Goal: Task Accomplishment & Management: Use online tool/utility

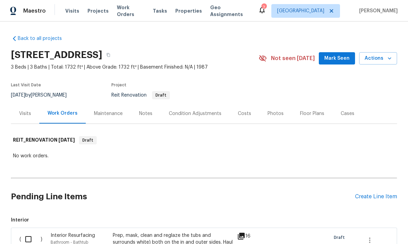
scroll to position [26, 0]
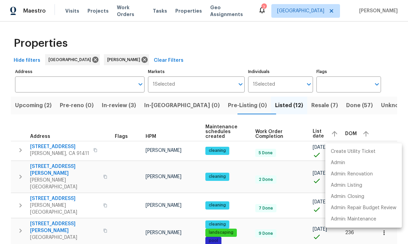
scroll to position [76, 0]
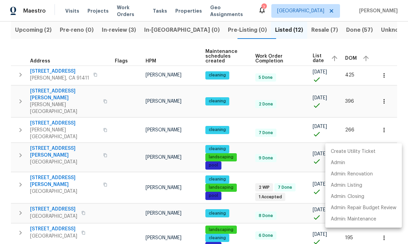
click at [275, 208] on div at bounding box center [204, 122] width 408 height 244
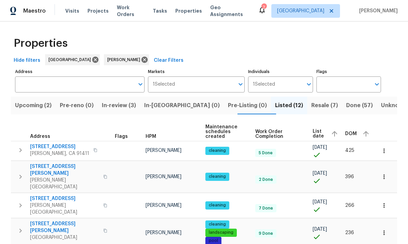
scroll to position [0, 0]
click at [144, 61] on icon at bounding box center [145, 60] width 8 height 8
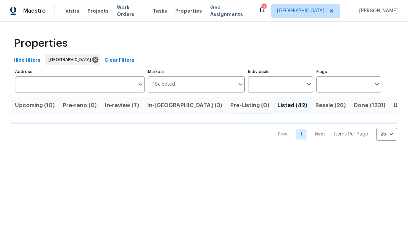
click at [296, 83] on input "Individuals" at bounding box center [275, 85] width 54 height 16
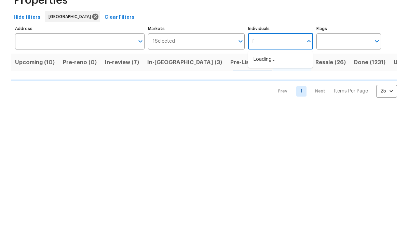
type input "fr"
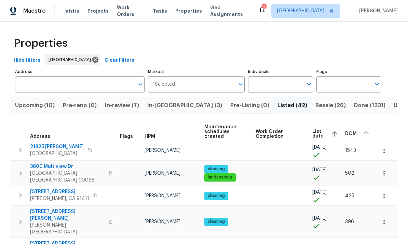
click at [237, 206] on td "cleaning" at bounding box center [227, 222] width 51 height 32
click at [296, 83] on input "Individuals" at bounding box center [275, 85] width 54 height 16
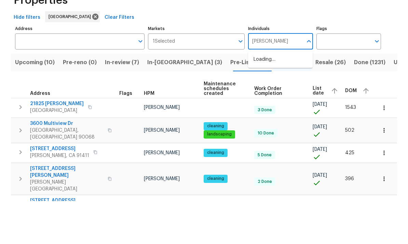
type input "frank"
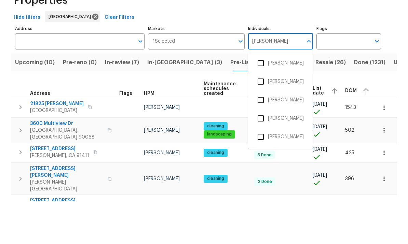
scroll to position [26, 0]
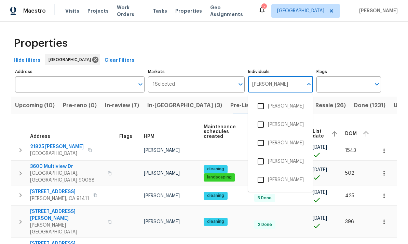
click at [265, 173] on input "checkbox" at bounding box center [261, 180] width 14 height 14
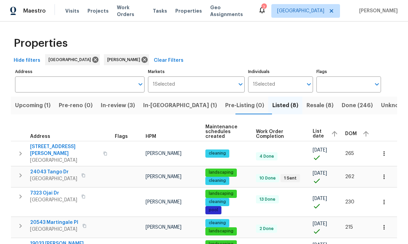
click at [307, 105] on span "Resale (8)" at bounding box center [320, 106] width 27 height 10
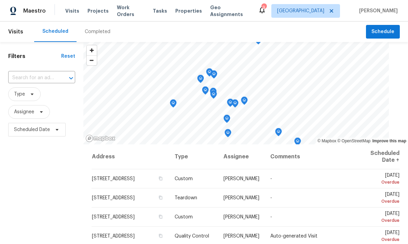
click at [52, 76] on input "text" at bounding box center [32, 78] width 48 height 11
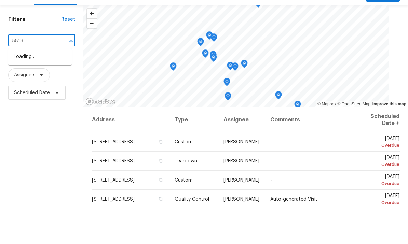
type input "5819"
click at [55, 88] on li "5819 W Avenue K4, Lancaster, CA 93536" at bounding box center [40, 93] width 64 height 11
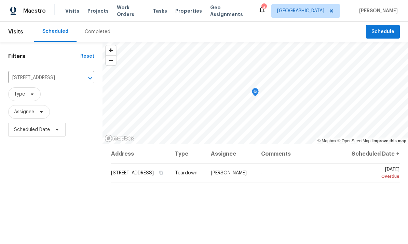
click at [0, 0] on icon at bounding box center [0, 0] width 0 height 0
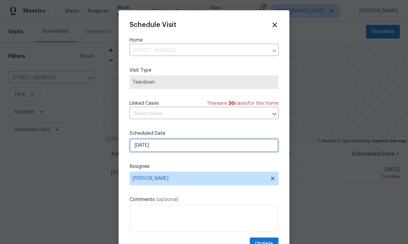
click at [178, 148] on input "10/5/2025" at bounding box center [204, 146] width 149 height 14
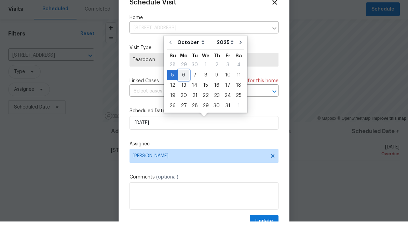
click at [182, 93] on div "6" at bounding box center [183, 98] width 11 height 10
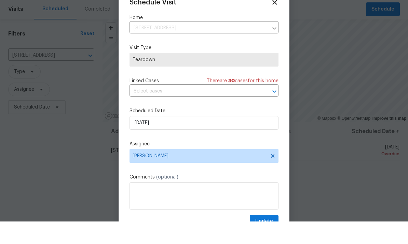
type input "10/6/2025"
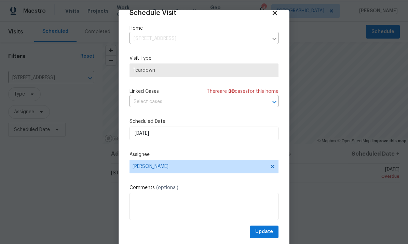
scroll to position [13, 0]
click at [262, 229] on span "Update" at bounding box center [264, 232] width 18 height 9
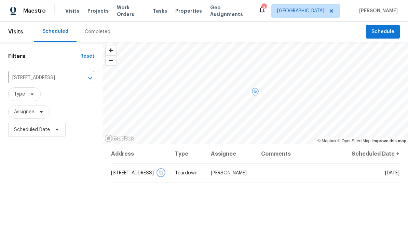
click at [163, 171] on icon "button" at bounding box center [160, 173] width 3 height 4
click at [61, 194] on div "Filters Reset 5819 W Avenue K4, Lancaster, CA 93536 ​ Type Assignee Scheduled D…" at bounding box center [51, 191] width 103 height 298
click at [385, 33] on span "Schedule" at bounding box center [383, 31] width 23 height 9
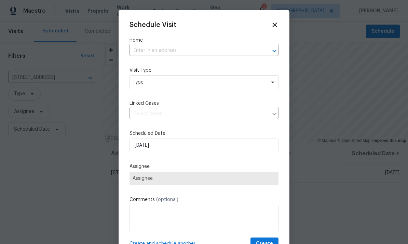
click at [216, 49] on input "text" at bounding box center [195, 50] width 130 height 11
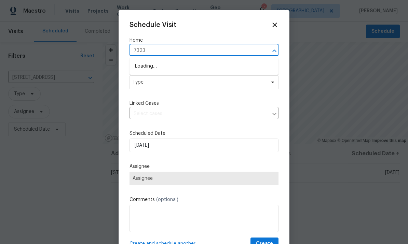
type input "7323"
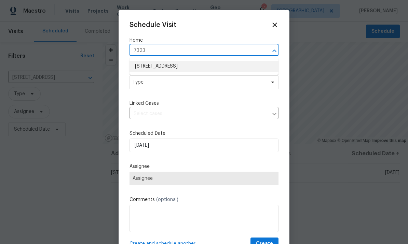
click at [179, 63] on li "7323 Ojai Dr, Palmdale, CA 93551" at bounding box center [204, 66] width 149 height 11
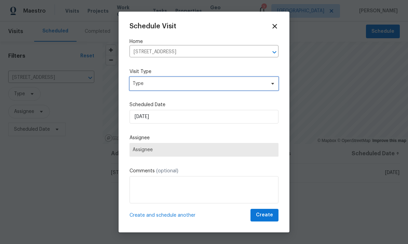
click at [256, 83] on span "Type" at bounding box center [199, 83] width 133 height 7
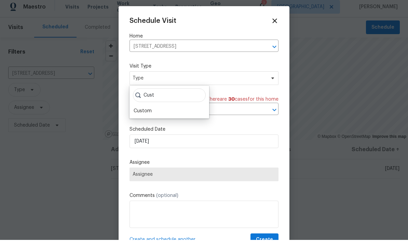
scroll to position [4, 0]
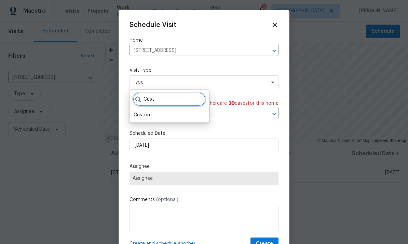
click at [151, 101] on input "Cust" at bounding box center [169, 100] width 73 height 14
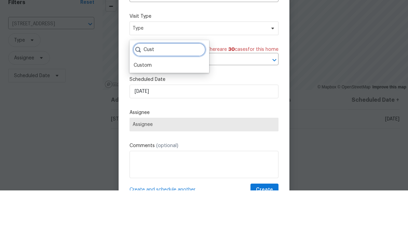
type input "Cust"
click at [143, 116] on div "Custom" at bounding box center [143, 119] width 18 height 7
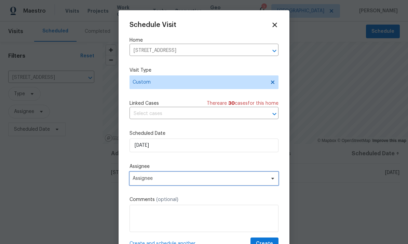
click at [189, 181] on span "Assignee" at bounding box center [200, 178] width 134 height 5
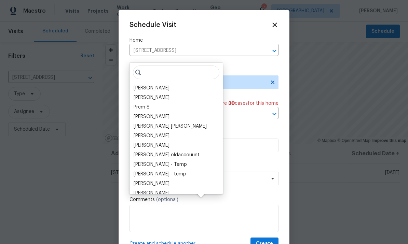
click at [162, 85] on div "[PERSON_NAME]" at bounding box center [152, 88] width 36 height 7
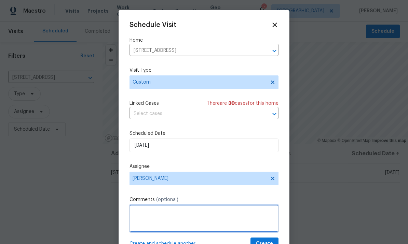
click at [189, 223] on textarea at bounding box center [204, 218] width 149 height 27
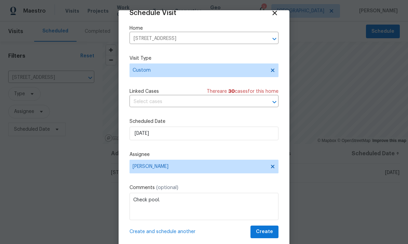
scroll to position [13, 0]
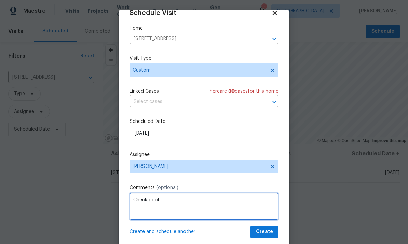
type textarea "Check pool."
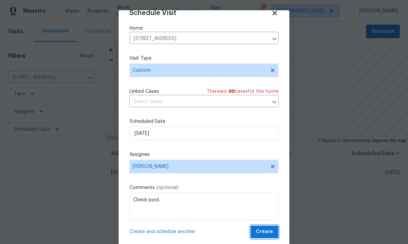
click at [266, 230] on span "Create" at bounding box center [264, 232] width 17 height 9
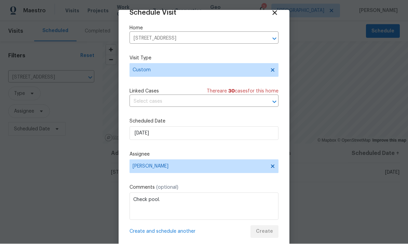
scroll to position [0, 0]
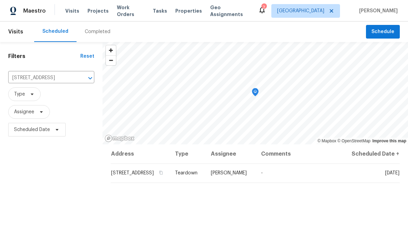
click at [35, 15] on div "Maestro" at bounding box center [23, 11] width 46 height 14
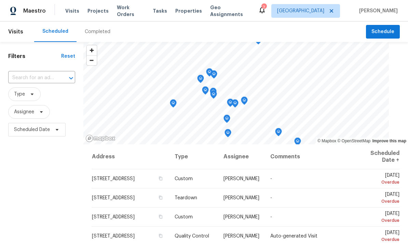
click at [131, 11] on span "Work Orders" at bounding box center [131, 11] width 28 height 14
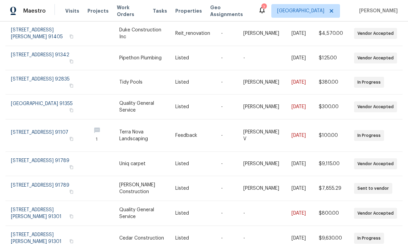
scroll to position [109, 0]
click at [243, 162] on link at bounding box center [267, 164] width 48 height 24
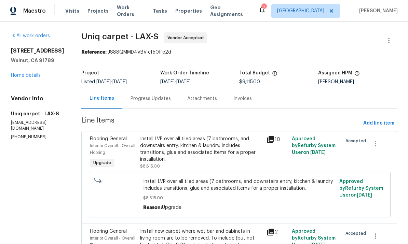
click at [131, 10] on span "Work Orders" at bounding box center [131, 11] width 28 height 14
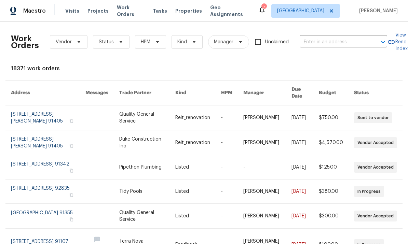
click at [329, 40] on input "text" at bounding box center [334, 42] width 68 height 11
type input "7323"
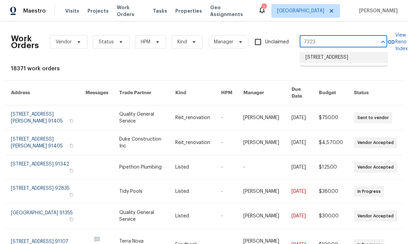
click at [344, 56] on li "7323 Ojai Dr, Palmdale, CA 93551" at bounding box center [344, 57] width 88 height 11
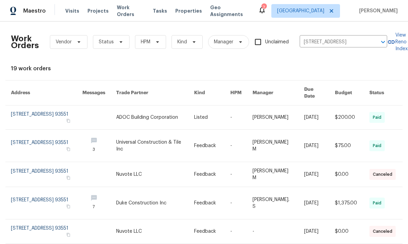
click at [276, 112] on link at bounding box center [279, 118] width 52 height 24
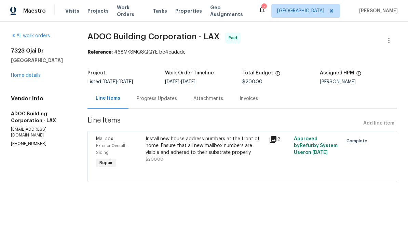
click at [23, 74] on link "Home details" at bounding box center [26, 75] width 30 height 5
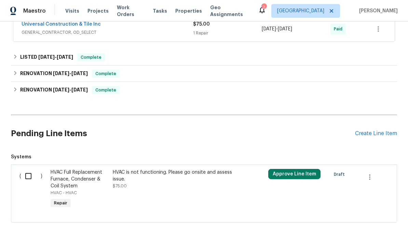
scroll to position [210, 0]
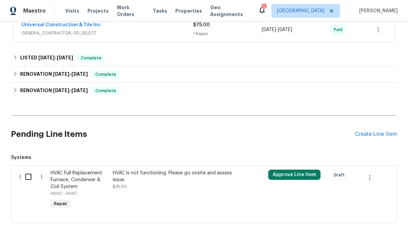
click at [364, 137] on div "Create Line Item" at bounding box center [376, 134] width 42 height 6
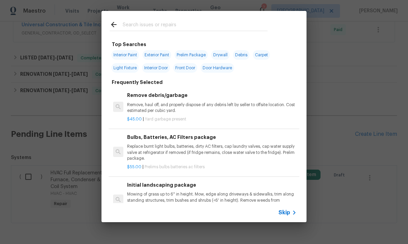
click at [258, 24] on input "text" at bounding box center [195, 26] width 145 height 10
type input "Pool"
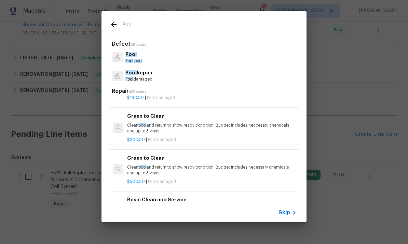
scroll to position [1325, 0]
click at [248, 122] on p "Clean pool and return to show ready condition. Budget includes neccesary chemic…" at bounding box center [212, 128] width 170 height 12
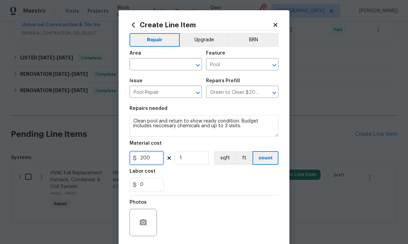
click at [151, 161] on input "200" at bounding box center [147, 158] width 34 height 14
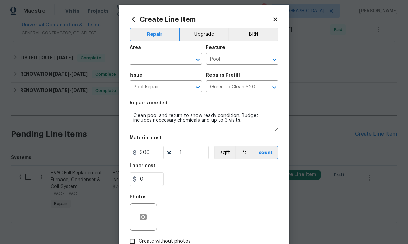
scroll to position [6, 0]
type input "300"
click at [164, 56] on input "text" at bounding box center [156, 59] width 53 height 11
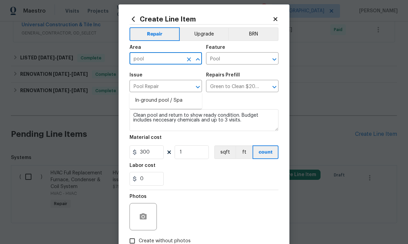
click at [168, 95] on li "In-ground pool / Spa" at bounding box center [166, 100] width 72 height 11
type input "In-ground pool / Spa"
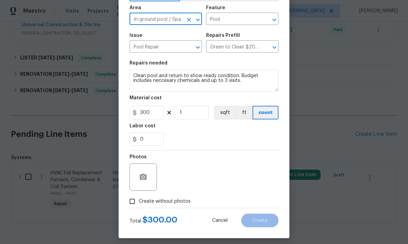
scroll to position [48, 0]
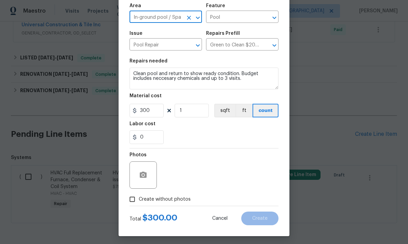
click at [149, 168] on div at bounding box center [143, 175] width 27 height 27
click at [146, 178] on icon "button" at bounding box center [143, 175] width 7 height 6
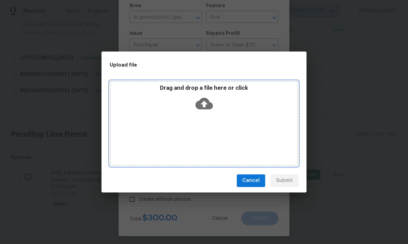
click at [203, 101] on icon at bounding box center [204, 104] width 17 height 12
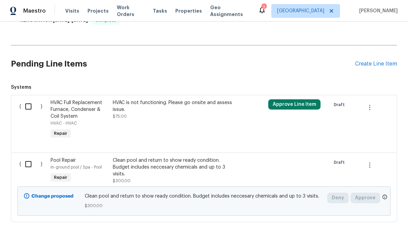
scroll to position [280, 0]
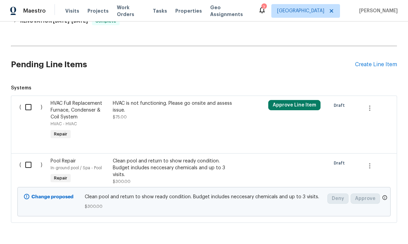
click at [28, 168] on input "checkbox" at bounding box center [30, 165] width 19 height 14
checkbox input "true"
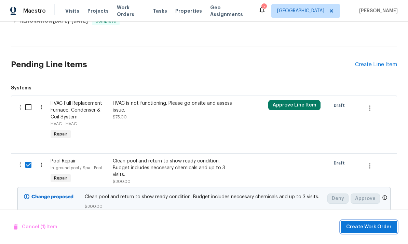
click at [364, 230] on span "Create Work Order" at bounding box center [368, 227] width 45 height 9
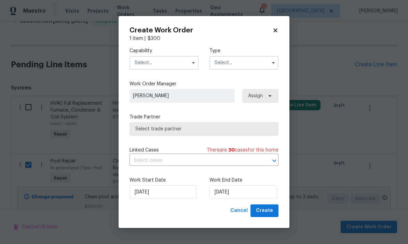
click at [163, 59] on input "text" at bounding box center [164, 63] width 69 height 14
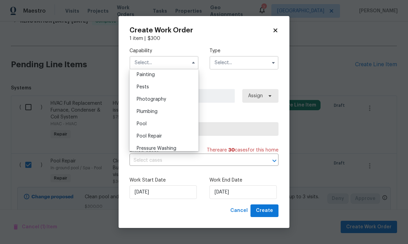
scroll to position [581, 0]
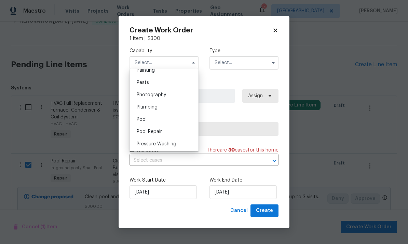
click at [152, 118] on div "Pool" at bounding box center [164, 120] width 66 height 12
type input "Pool"
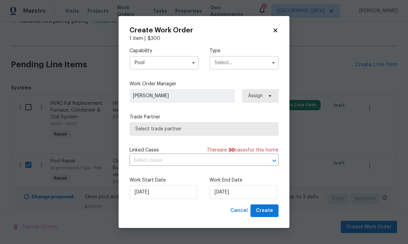
click at [249, 59] on input "text" at bounding box center [244, 63] width 69 height 14
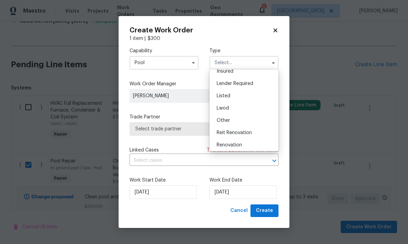
scroll to position [43, 0]
click at [244, 94] on div "Listed" at bounding box center [244, 96] width 66 height 12
type input "Listed"
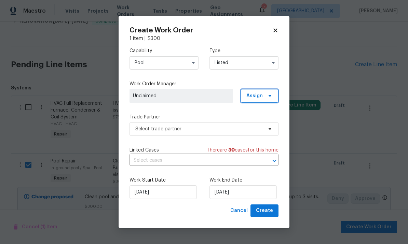
click at [265, 95] on span "Assign" at bounding box center [260, 96] width 38 height 14
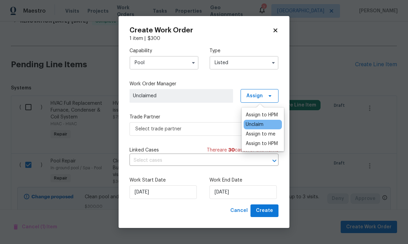
click at [267, 134] on div "Assign to me" at bounding box center [261, 134] width 30 height 7
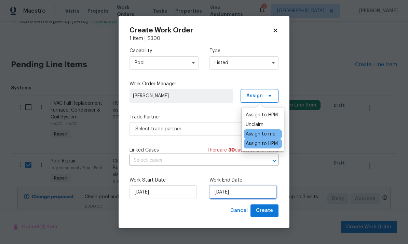
click at [248, 189] on input "10/6/2025" at bounding box center [243, 193] width 67 height 14
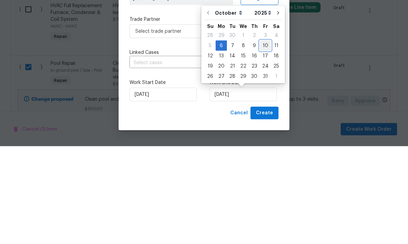
click at [261, 139] on div "10" at bounding box center [265, 144] width 11 height 10
type input "10/10/2025"
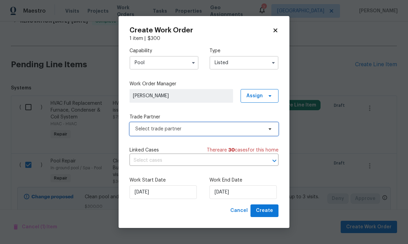
click at [249, 132] on span "Select trade partner" at bounding box center [199, 129] width 128 height 7
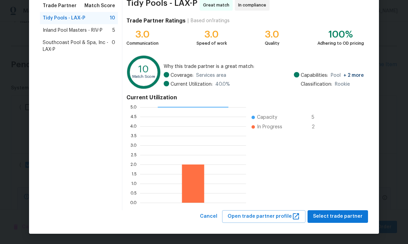
scroll to position [57, 0]
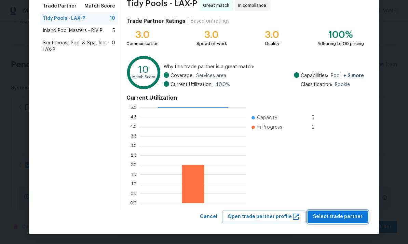
click at [340, 218] on span "Select trade partner" at bounding box center [338, 217] width 50 height 9
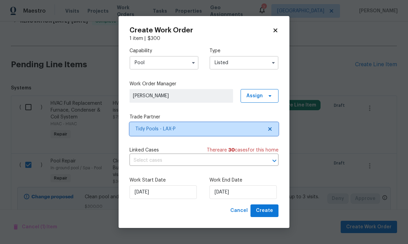
scroll to position [0, 0]
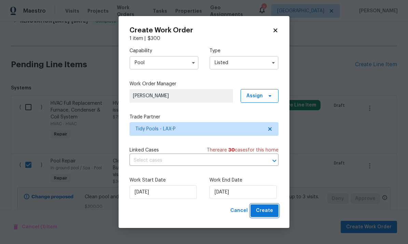
click at [268, 216] on button "Create" at bounding box center [265, 211] width 28 height 13
checkbox input "false"
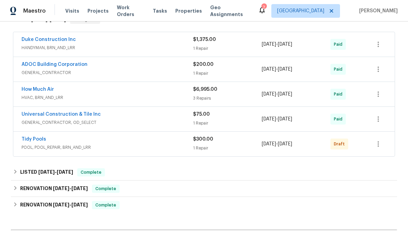
scroll to position [120, 0]
click at [373, 136] on button "button" at bounding box center [378, 144] width 16 height 16
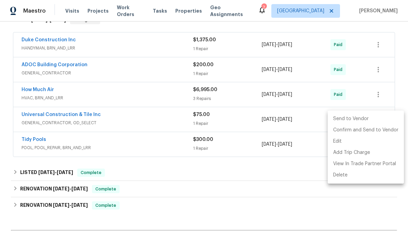
click at [268, 208] on div at bounding box center [204, 122] width 408 height 244
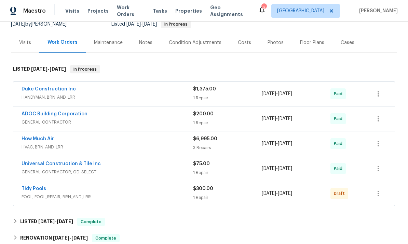
scroll to position [71, 0]
click at [380, 190] on icon "button" at bounding box center [378, 194] width 8 height 8
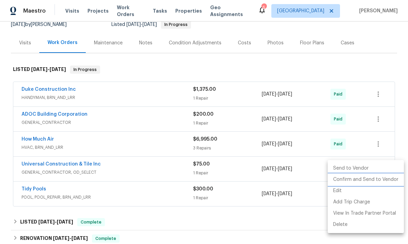
click at [368, 182] on li "Confirm and Send to Vendor" at bounding box center [366, 179] width 76 height 11
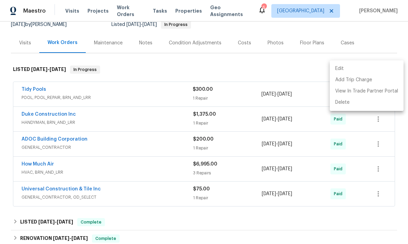
click at [38, 86] on div at bounding box center [204, 122] width 408 height 244
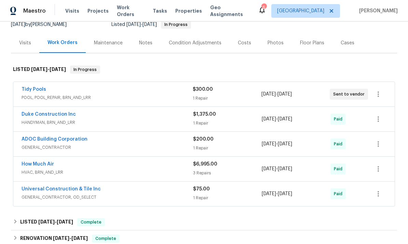
click at [41, 112] on link "Duke Construction Inc" at bounding box center [49, 114] width 54 height 5
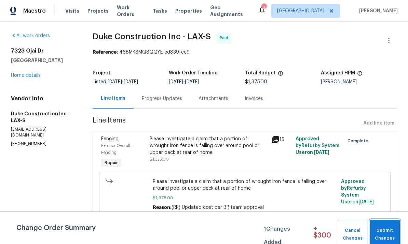
click at [386, 229] on span "Submit Changes" at bounding box center [385, 235] width 23 height 16
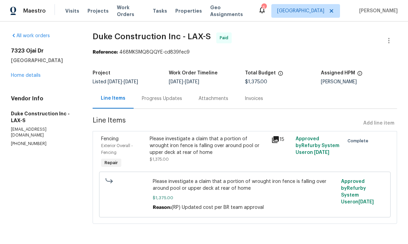
click at [23, 76] on link "Home details" at bounding box center [26, 75] width 30 height 5
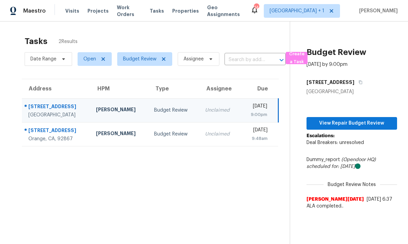
scroll to position [0, 0]
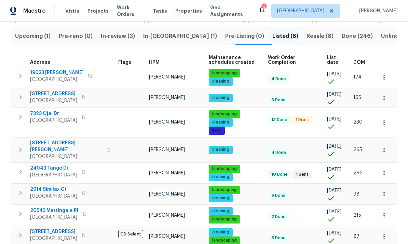
scroll to position [26, 0]
click at [384, 119] on icon "button" at bounding box center [384, 122] width 7 height 7
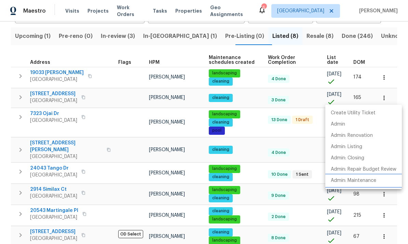
click at [366, 181] on p "Admin: Maintenance" at bounding box center [353, 180] width 45 height 7
